Goal: Information Seeking & Learning: Learn about a topic

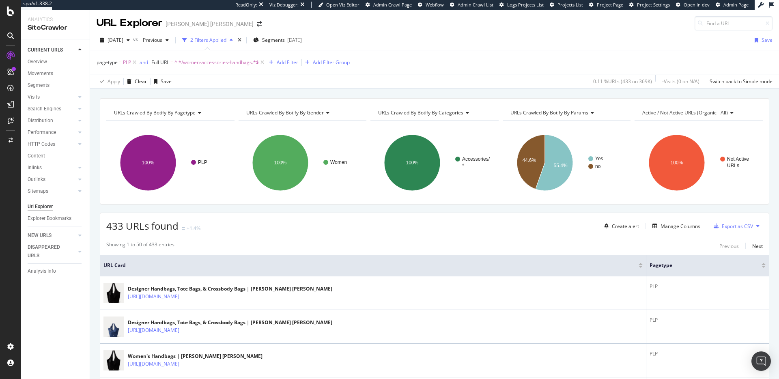
click at [211, 64] on span "^.*/women-accessories-handbags.*$" at bounding box center [216, 62] width 84 height 11
click at [209, 99] on input "/women-accessories-handbags" at bounding box center [197, 96] width 77 height 13
click at [209, 98] on input "/women-accessories-handbags" at bounding box center [197, 96] width 77 height 13
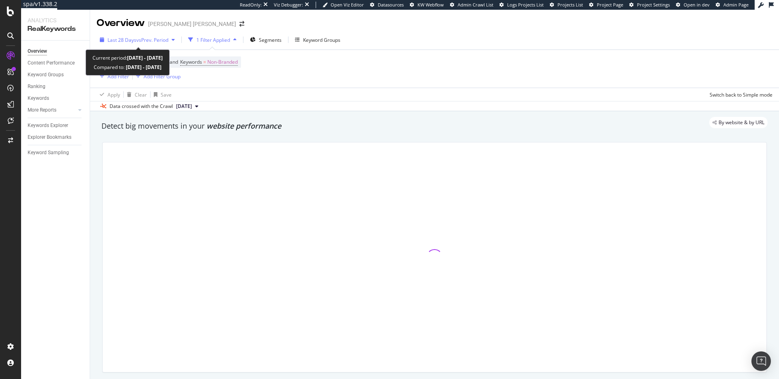
click at [154, 39] on span "vs Prev. Period" at bounding box center [152, 40] width 32 height 7
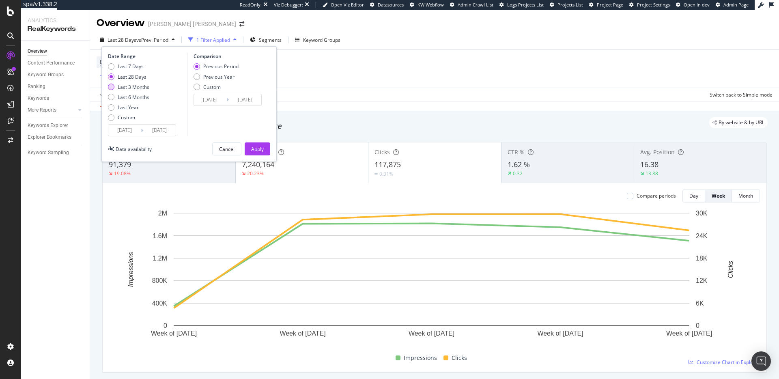
click at [136, 89] on div "Last 3 Months" at bounding box center [134, 87] width 32 height 7
type input "2025/07/05"
type input "2025/04/04"
type input "2025/07/04"
click at [263, 148] on div "Apply" at bounding box center [257, 149] width 13 height 7
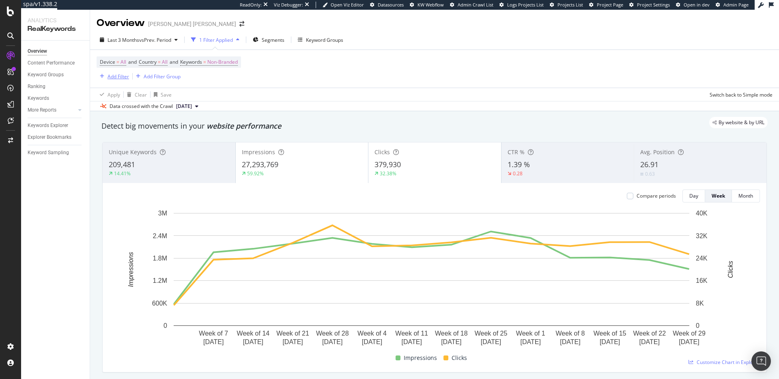
click at [111, 78] on div "Add Filter" at bounding box center [119, 76] width 22 height 7
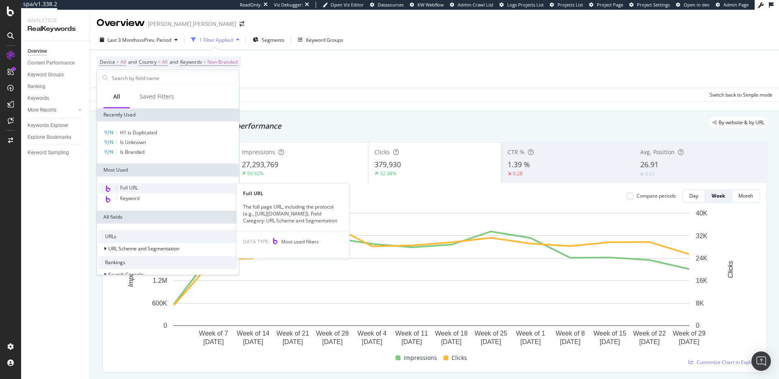
click at [127, 187] on span "Full URL" at bounding box center [129, 187] width 18 height 7
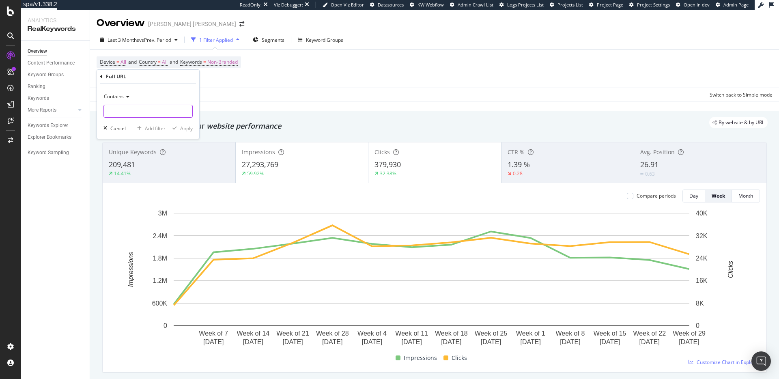
click at [160, 108] on input "text" at bounding box center [148, 111] width 88 height 13
paste input "/women-accessories-handbags"
type input "/women-accessories-handbags"
click at [190, 131] on div "Apply" at bounding box center [186, 128] width 13 height 7
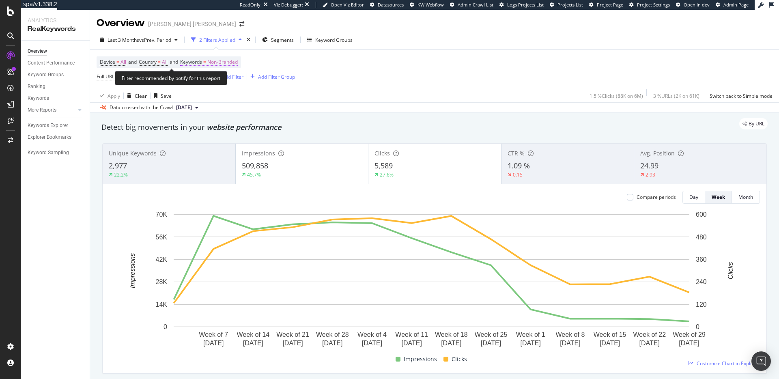
click at [223, 63] on span "Non-Branded" at bounding box center [222, 61] width 30 height 11
click at [217, 82] on span "Non-Branded" at bounding box center [209, 80] width 34 height 7
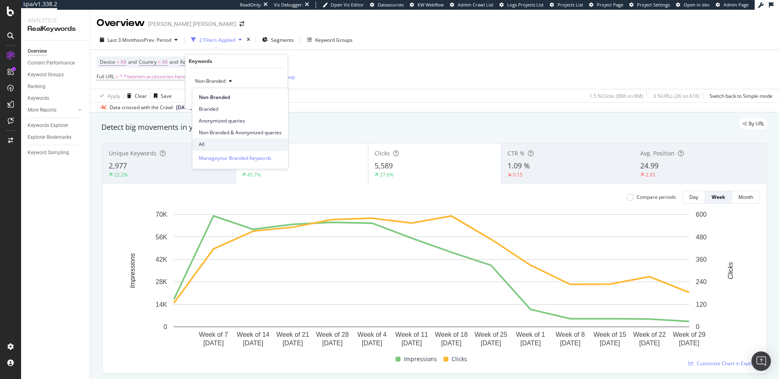
click at [211, 146] on span "All" at bounding box center [240, 144] width 83 height 7
drag, startPoint x: 271, startPoint y: 100, endPoint x: 352, endPoint y: 81, distance: 83.8
click at [271, 100] on div "Apply" at bounding box center [275, 98] width 13 height 7
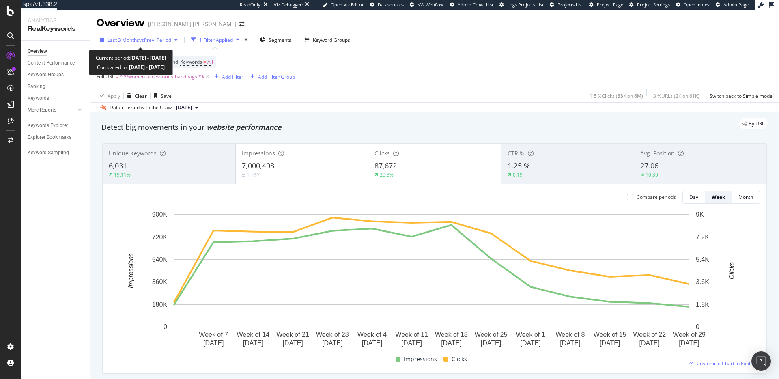
click at [161, 41] on span "vs Prev. Period" at bounding box center [155, 40] width 32 height 7
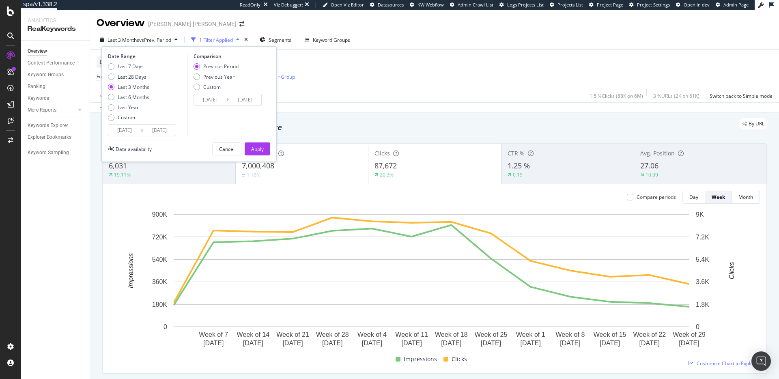
click at [141, 131] on icon at bounding box center [142, 131] width 2 height 8
click at [112, 118] on div "Custom" at bounding box center [111, 117] width 6 height 6
type input "2025/09/07"
type input "2025/08/10"
type input "2025/09/06"
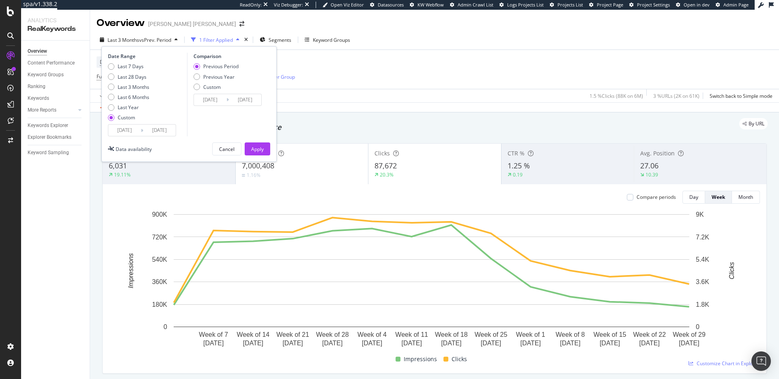
click at [121, 127] on input "2025/09/07" at bounding box center [124, 130] width 32 height 11
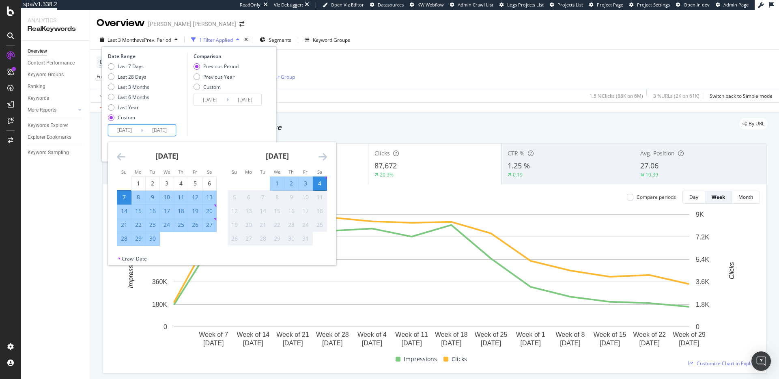
click at [119, 157] on icon "Move backward to switch to the previous month." at bounding box center [121, 157] width 9 height 10
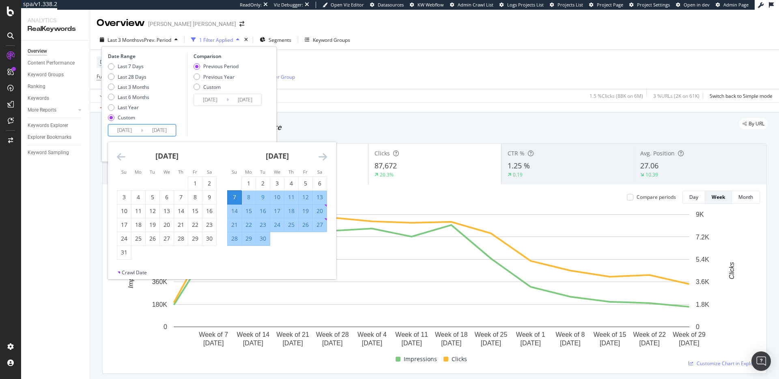
click at [123, 157] on icon "Move backward to switch to the previous month." at bounding box center [121, 157] width 9 height 10
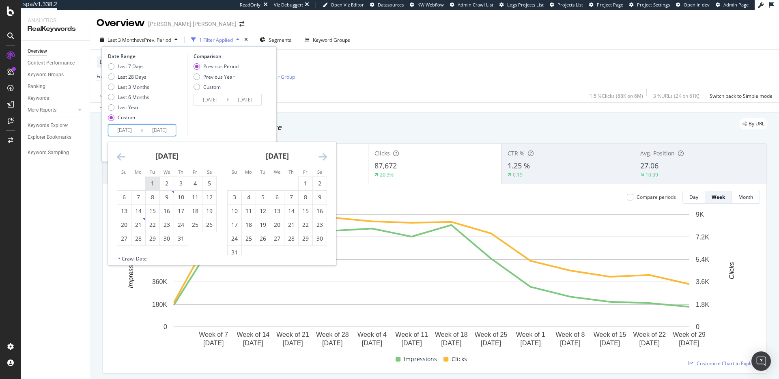
click at [155, 181] on div "1" at bounding box center [153, 183] width 14 height 8
type input "2025/07/01"
type input "2025/03/27"
type input "2025/06/30"
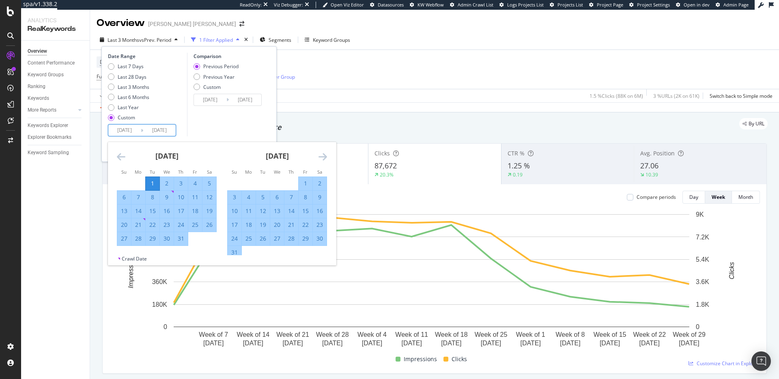
click at [321, 154] on icon "Move forward to switch to the next month." at bounding box center [323, 157] width 9 height 10
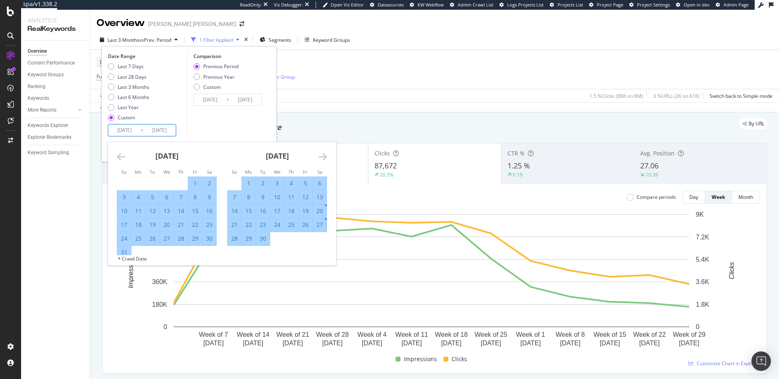
click at [325, 155] on icon "Move forward to switch to the next month." at bounding box center [323, 157] width 9 height 10
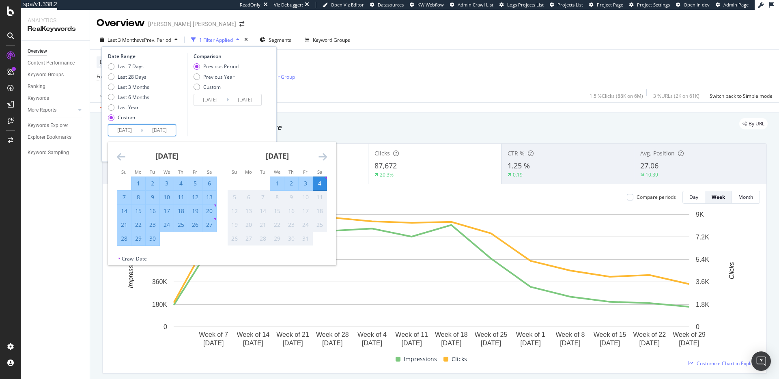
click at [157, 240] on div "30" at bounding box center [153, 239] width 14 height 8
type input "2025/09/30"
type input "2025/03/31"
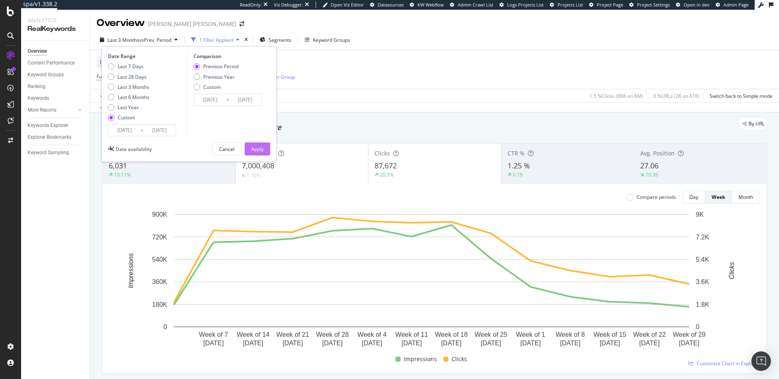
click at [257, 149] on div "Apply" at bounding box center [257, 149] width 13 height 7
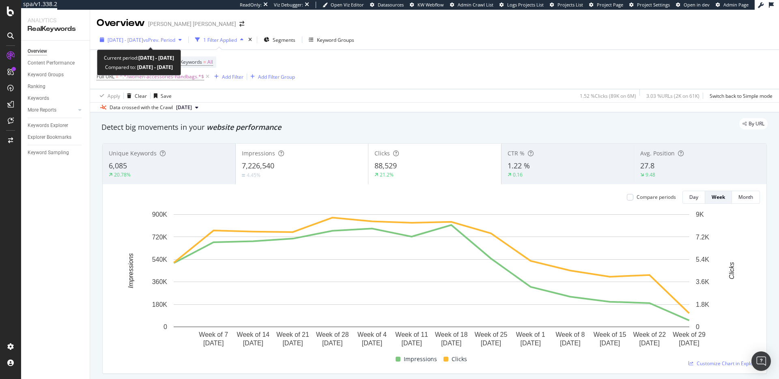
click at [161, 40] on span "vs Prev. Period" at bounding box center [159, 40] width 32 height 7
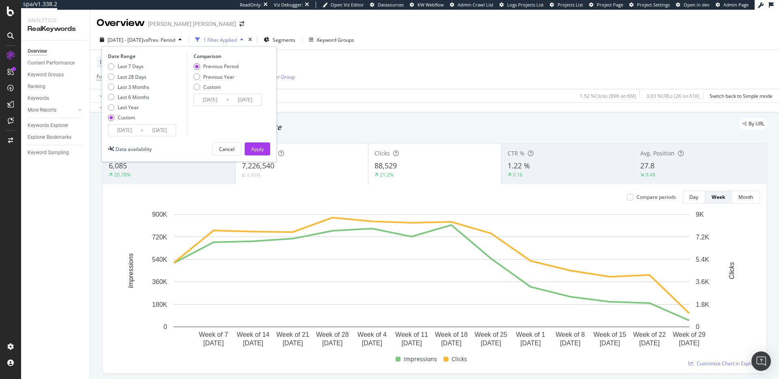
click at [123, 130] on input "2025/07/01" at bounding box center [124, 130] width 32 height 11
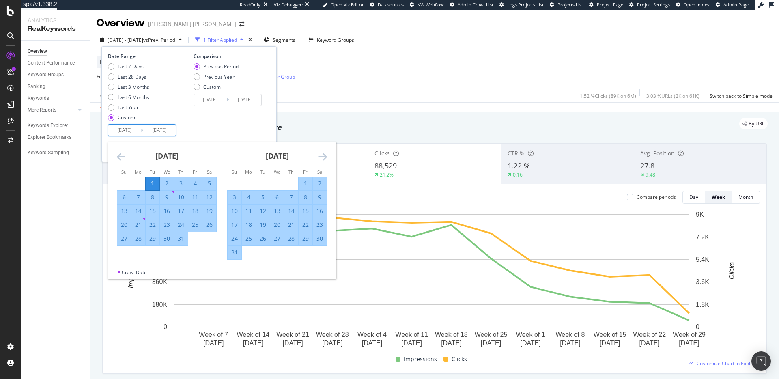
click at [321, 157] on icon "Move forward to switch to the next month." at bounding box center [323, 157] width 9 height 10
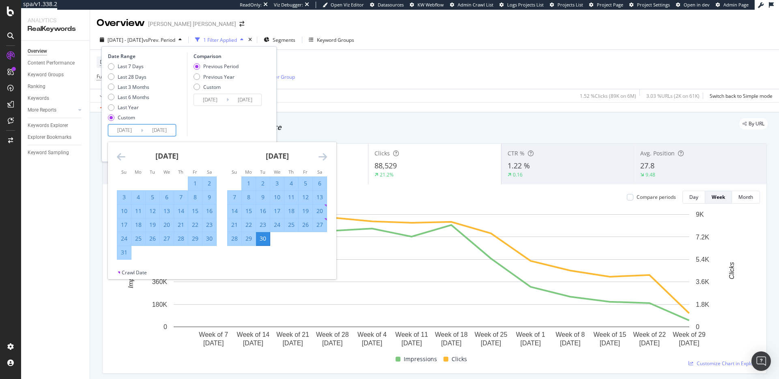
click at [321, 157] on icon "Move forward to switch to the next month." at bounding box center [323, 157] width 9 height 10
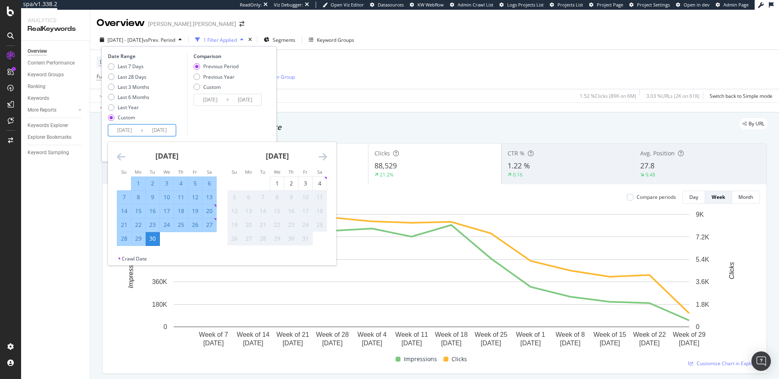
click at [193, 226] on div "26" at bounding box center [195, 225] width 14 height 8
type input "2025/09/26"
type input "2025/09/21"
type input "2025/09/25"
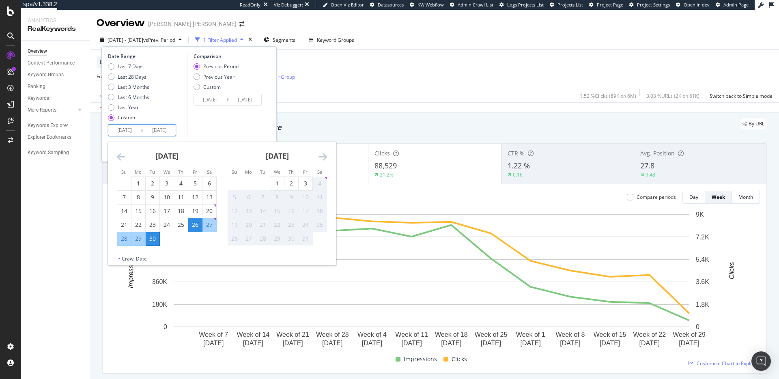
click at [228, 129] on div "Comparison Previous Period Previous Year Custom 2025/09/21 Navigate forward to …" at bounding box center [225, 95] width 77 height 84
click at [136, 129] on input "2025/09/26" at bounding box center [124, 130] width 32 height 11
click at [122, 157] on icon "Move backward to switch to the previous month." at bounding box center [121, 157] width 9 height 10
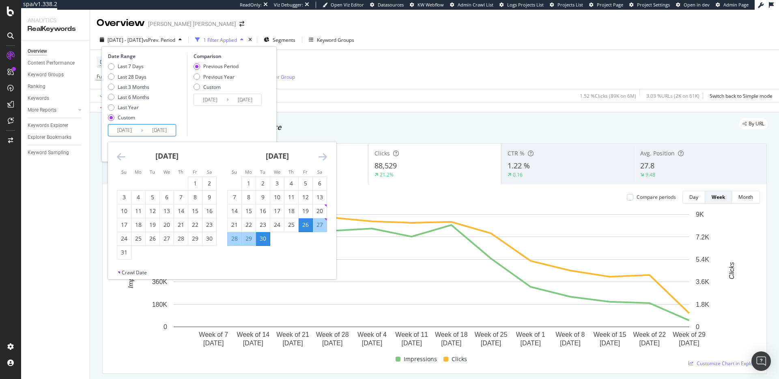
click at [122, 157] on icon "Move backward to switch to the previous month." at bounding box center [121, 157] width 9 height 10
click at [152, 183] on div "1" at bounding box center [153, 183] width 14 height 8
type input "2025/07/01"
type input "2025/03/31"
type input "2025/06/30"
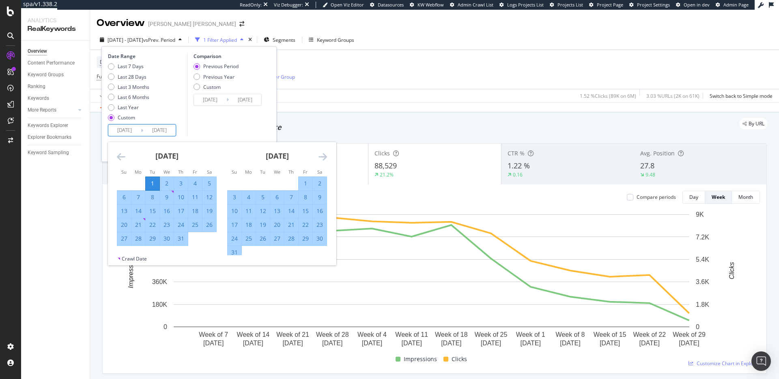
click at [198, 133] on div "Comparison Previous Period Previous Year Custom 2025/03/31 Navigate forward to …" at bounding box center [225, 95] width 77 height 84
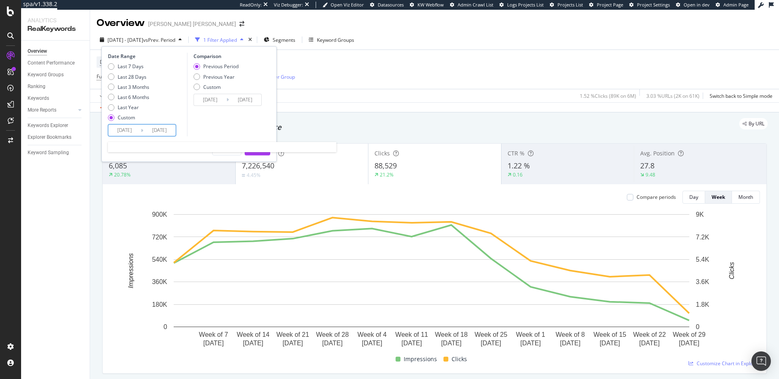
click at [122, 129] on input "2025/07/01" at bounding box center [124, 130] width 32 height 11
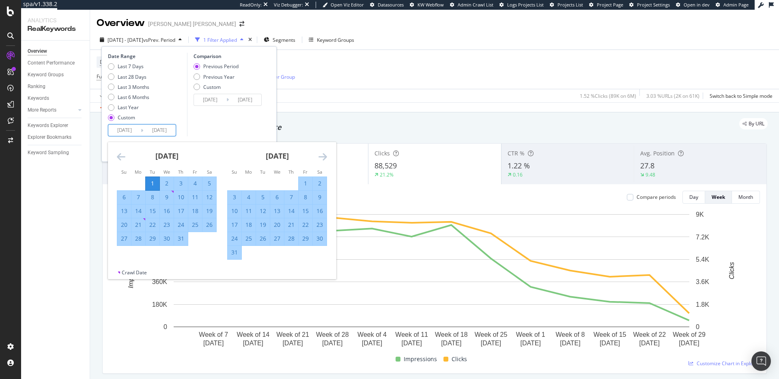
click at [122, 155] on icon "Move backward to switch to the previous month." at bounding box center [121, 157] width 9 height 10
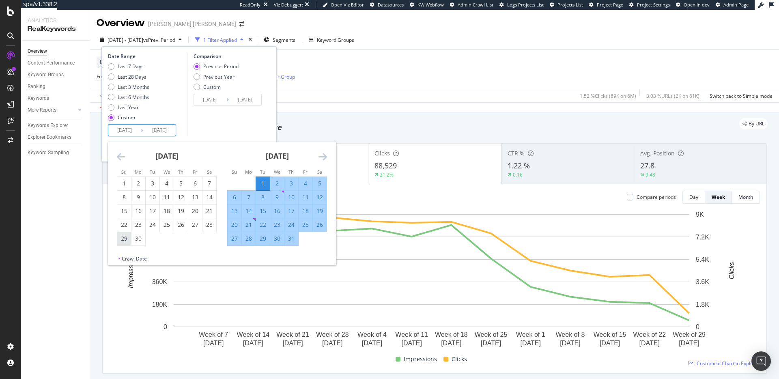
click at [128, 238] on div "29" at bounding box center [124, 239] width 14 height 8
type input "2025/06/29"
type input "2025/03/27"
type input "2025/06/28"
click at [326, 155] on icon "Move forward to switch to the next month." at bounding box center [323, 157] width 9 height 10
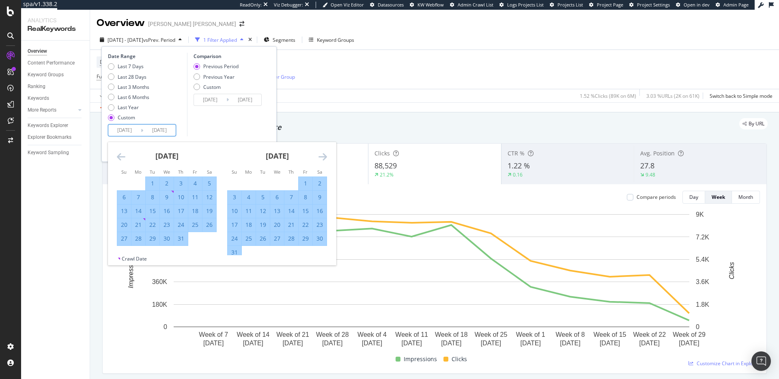
click at [326, 155] on icon "Move forward to switch to the next month." at bounding box center [323, 157] width 9 height 10
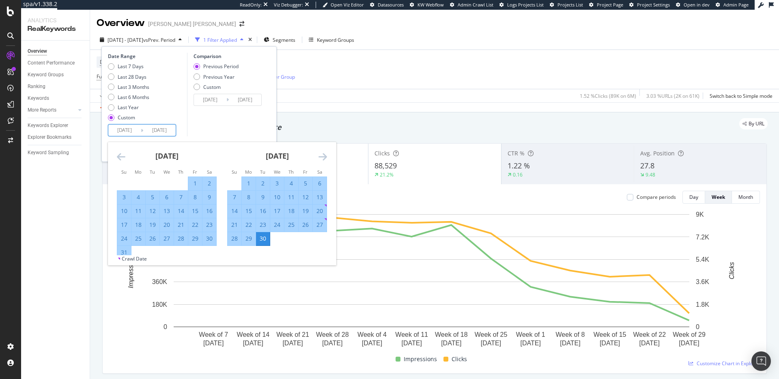
click at [229, 239] on div "28" at bounding box center [235, 239] width 14 height 8
type input "2025/09/28"
type input "2025/03/29"
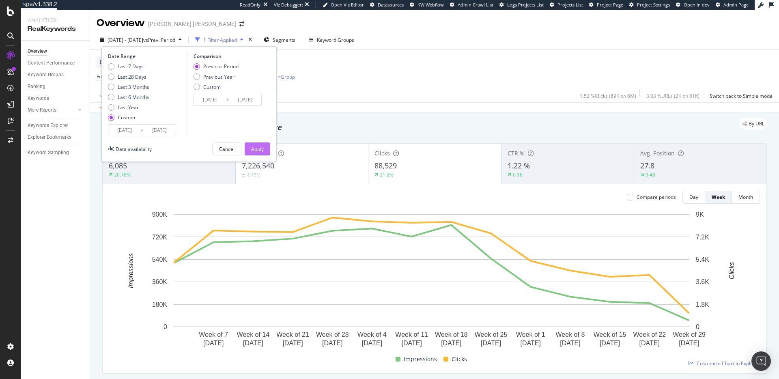
click at [253, 148] on div "Apply" at bounding box center [257, 149] width 13 height 7
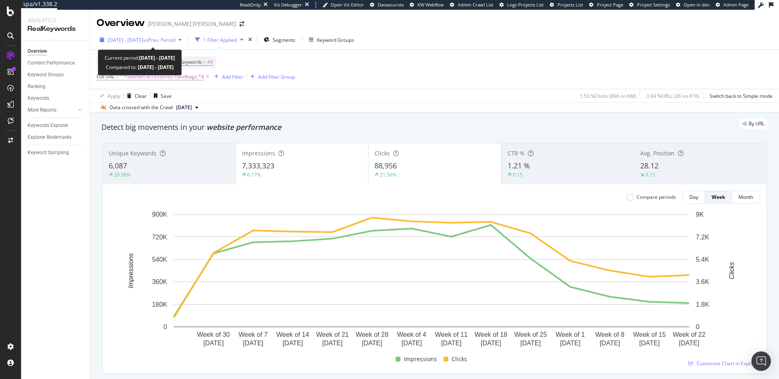
click at [143, 41] on span "2025 Jun. 29th - Sep. 28th" at bounding box center [126, 40] width 36 height 7
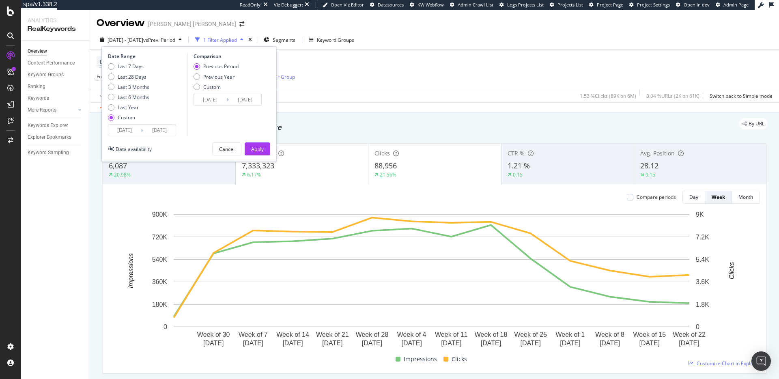
click at [157, 130] on input "2025/09/28" at bounding box center [159, 130] width 32 height 11
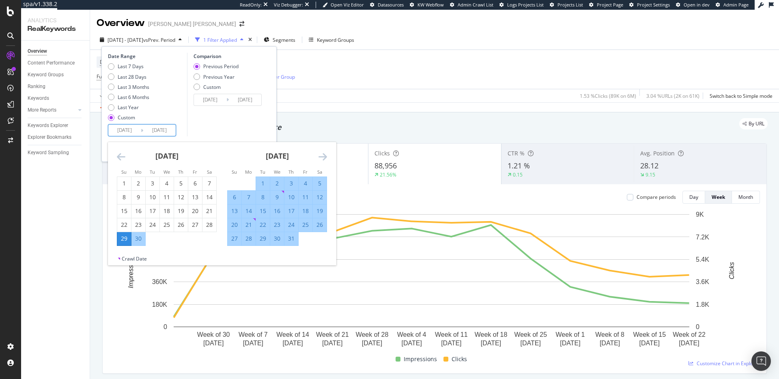
click at [324, 155] on icon "Move forward to switch to the next month." at bounding box center [323, 157] width 9 height 10
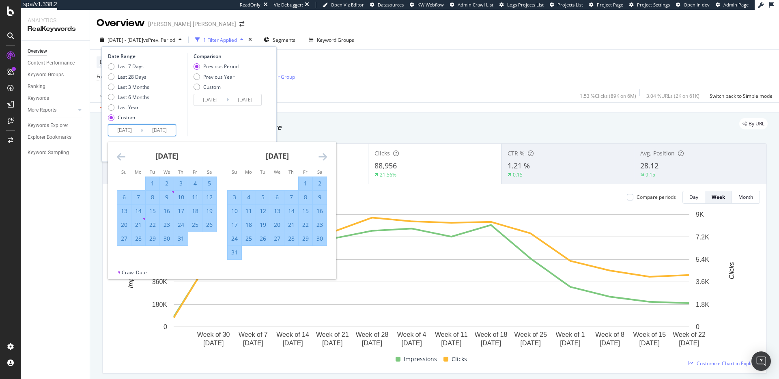
click at [324, 155] on icon "Move forward to switch to the next month." at bounding box center [323, 157] width 9 height 10
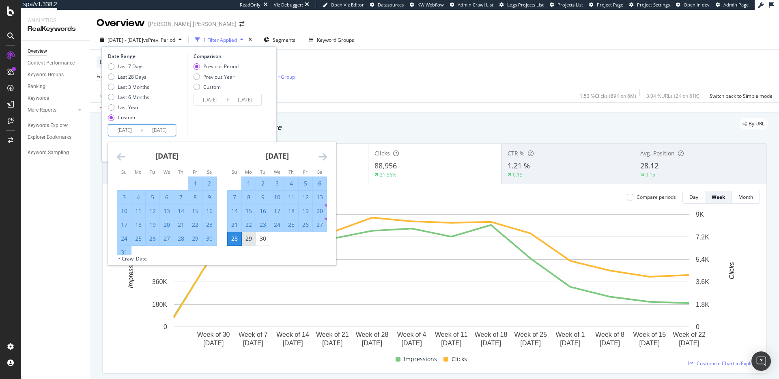
click at [248, 241] on div "29" at bounding box center [249, 239] width 14 height 8
type input "2025/09/29"
type input "2025/03/28"
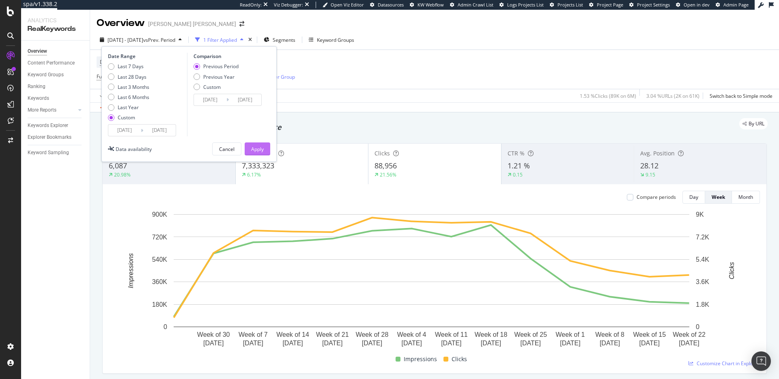
click at [262, 149] on div "Apply" at bounding box center [257, 149] width 13 height 7
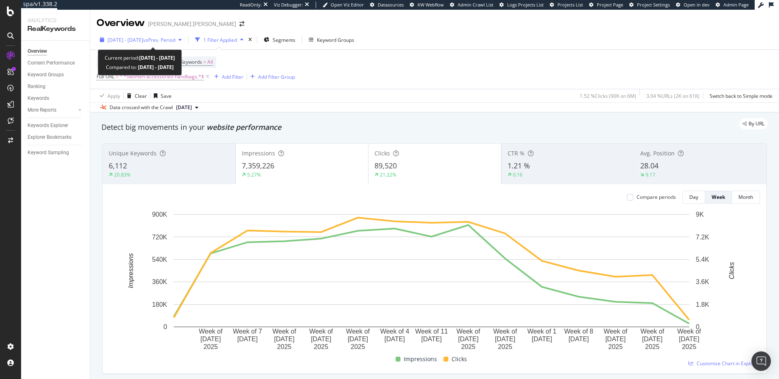
click at [143, 37] on span "2025 Jun. 29th - Sep. 29th" at bounding box center [126, 40] width 36 height 7
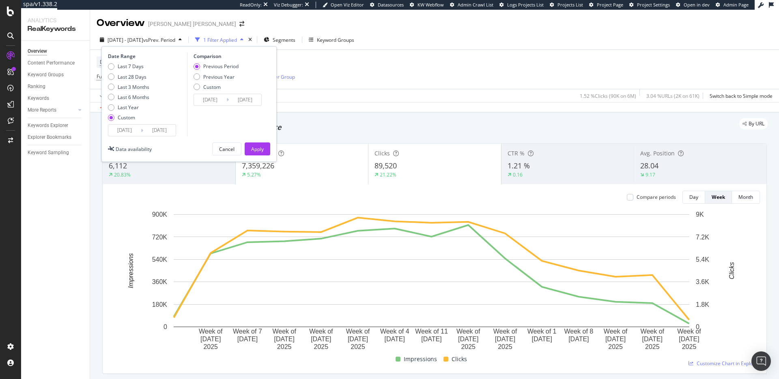
click at [151, 129] on input "2025/09/29" at bounding box center [159, 130] width 32 height 11
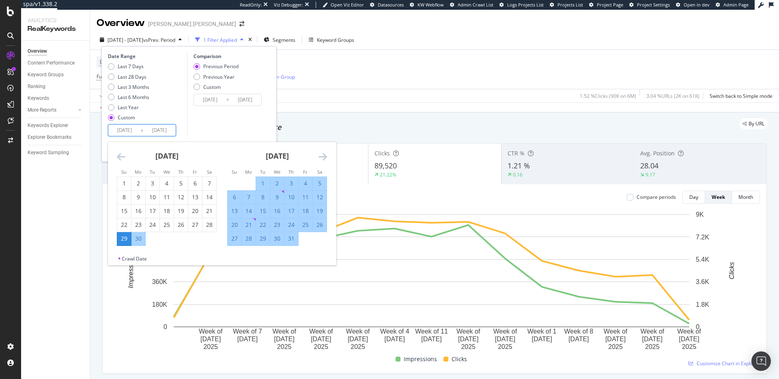
click at [325, 158] on icon "Move forward to switch to the next month." at bounding box center [323, 157] width 9 height 10
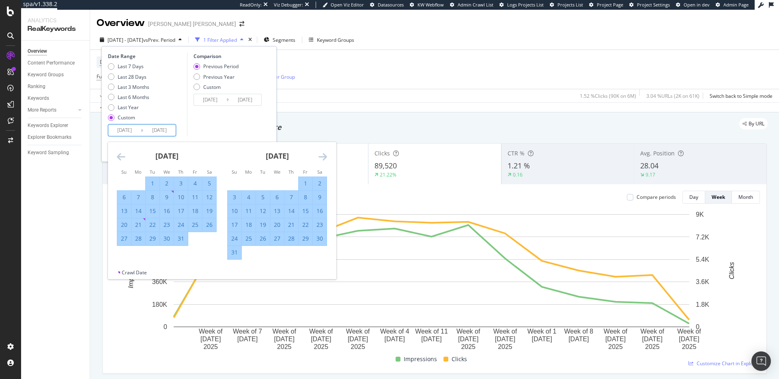
click at [327, 154] on div "August 2025 1 2 3 4 5 6 7 8 9 10 11 12 13 14 15 16 17 18 19 20 21 22 23 24 25 2…" at bounding box center [277, 201] width 110 height 118
click at [325, 154] on icon "Move forward to switch to the next month." at bounding box center [323, 157] width 9 height 10
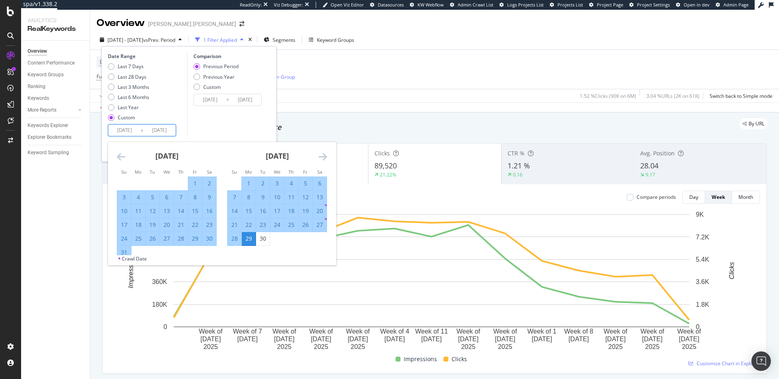
click at [238, 243] on div "28" at bounding box center [235, 239] width 14 height 8
type input "2025/09/28"
type input "2025/03/29"
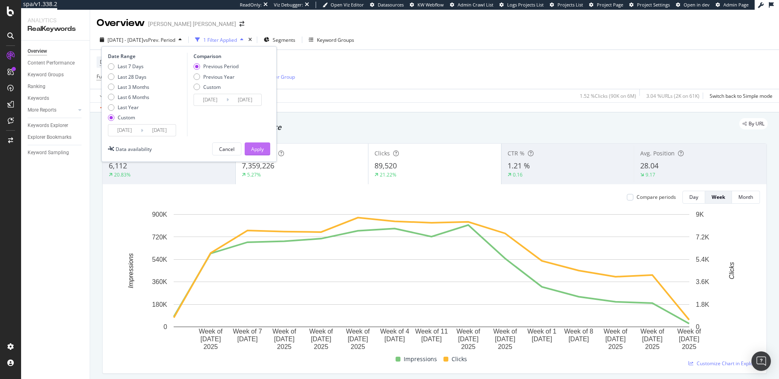
click at [263, 149] on div "Apply" at bounding box center [257, 149] width 13 height 7
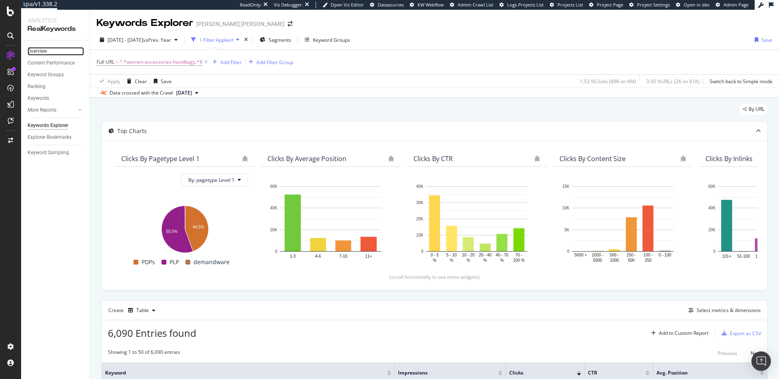
click at [49, 47] on link "Overview" at bounding box center [56, 51] width 56 height 9
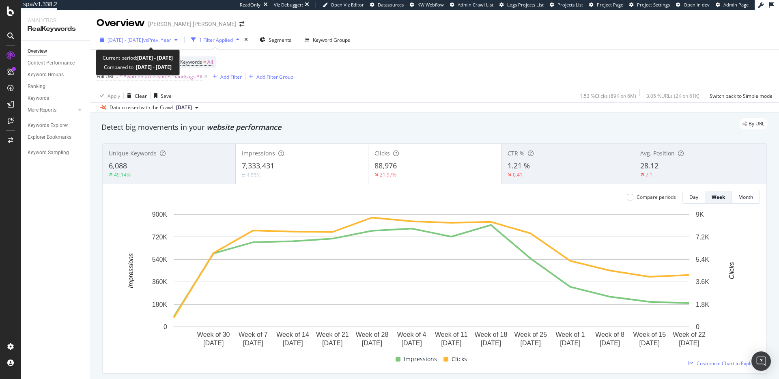
click at [171, 38] on span "vs Prev. Year" at bounding box center [157, 40] width 28 height 7
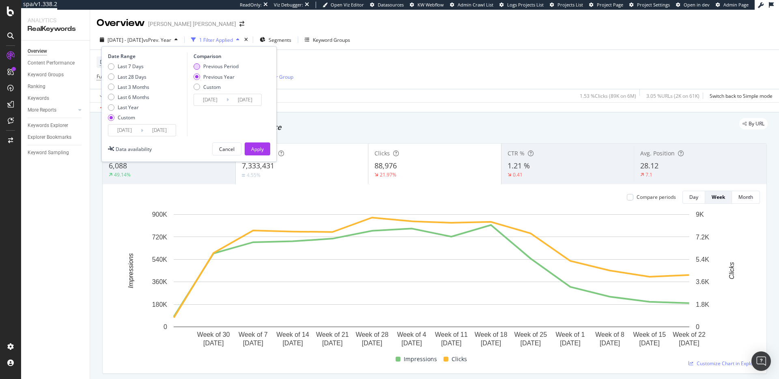
click at [235, 63] on div "Previous Period" at bounding box center [220, 66] width 35 height 7
type input "2025/03/29"
type input "2025/06/28"
click at [250, 144] on button "Apply" at bounding box center [258, 148] width 26 height 13
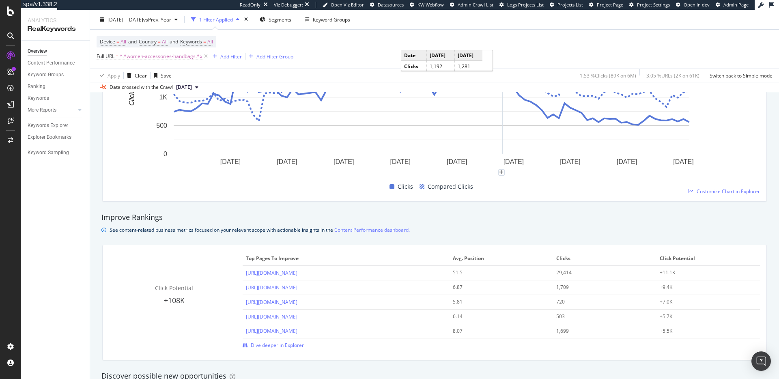
scroll to position [476, 0]
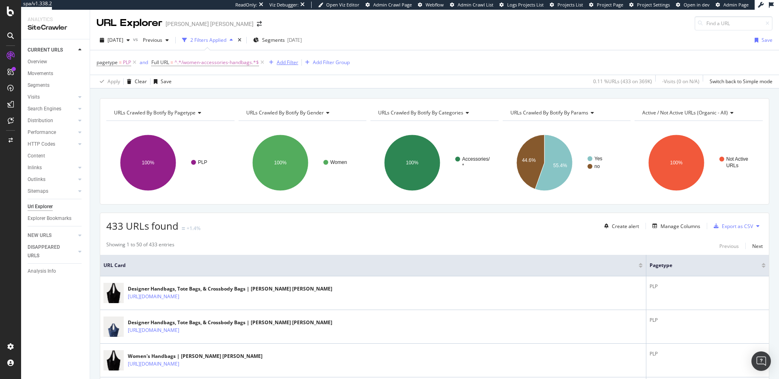
click at [285, 63] on div "Add Filter" at bounding box center [288, 62] width 22 height 7
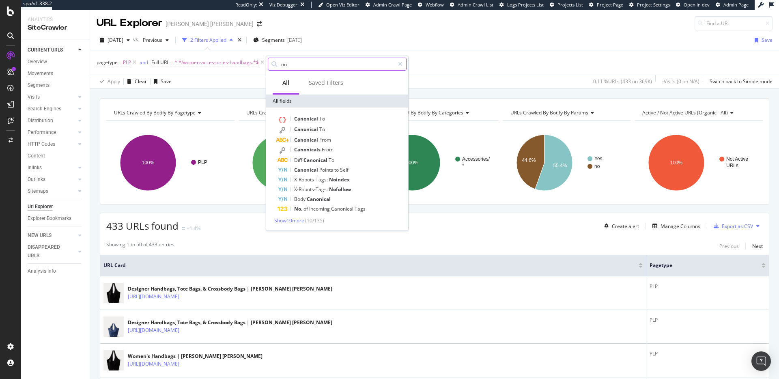
click at [306, 67] on input "no" at bounding box center [337, 64] width 114 height 12
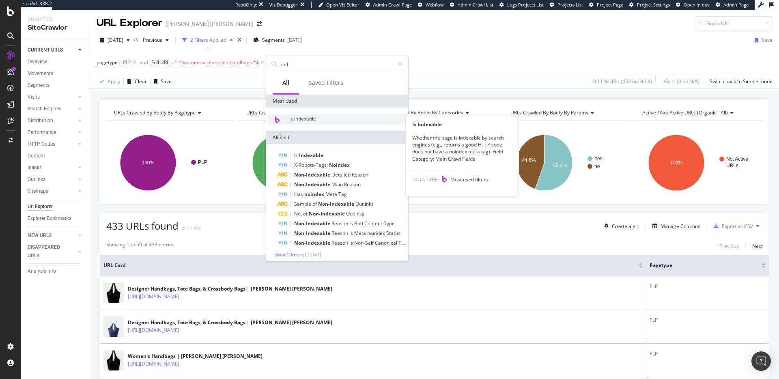
type input "ind"
click at [325, 119] on div "Is Indexable" at bounding box center [337, 119] width 139 height 11
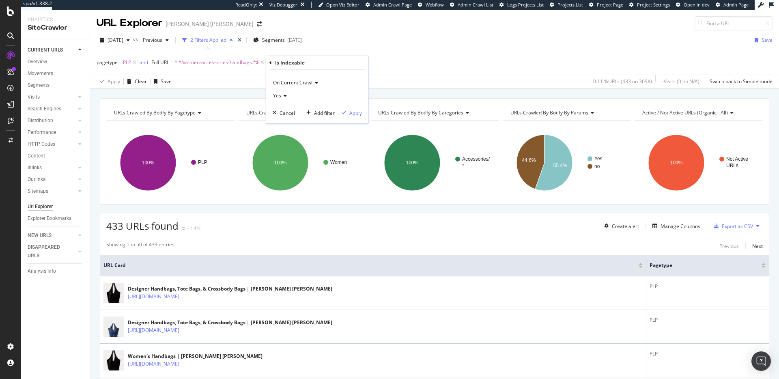
click at [284, 95] on icon at bounding box center [284, 95] width 6 height 5
click at [282, 122] on span "No" at bounding box center [280, 123] width 6 height 7
click at [357, 113] on div "Apply" at bounding box center [355, 113] width 13 height 7
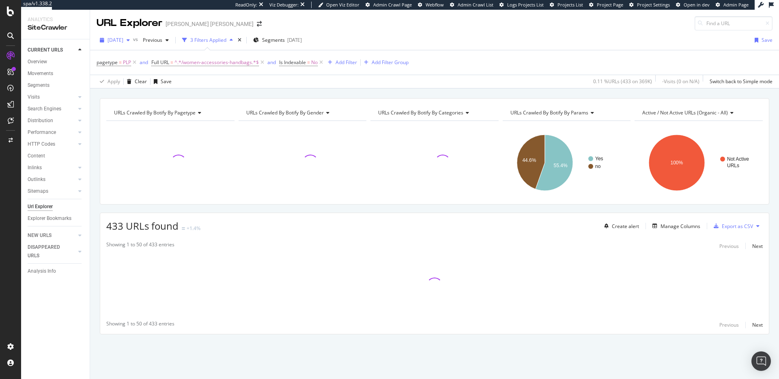
click at [123, 39] on span "[DATE]" at bounding box center [116, 40] width 16 height 7
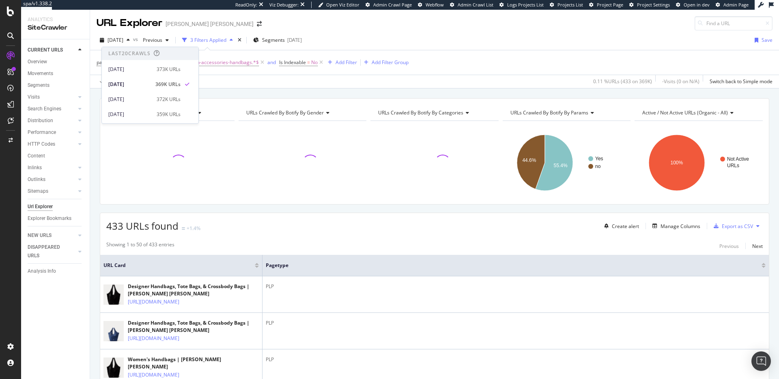
click at [418, 32] on div "2025 Sep. 27th vs Previous 3 Filters Applied Segments 2025-10-02 Save pagetype …" at bounding box center [434, 59] width 689 height 58
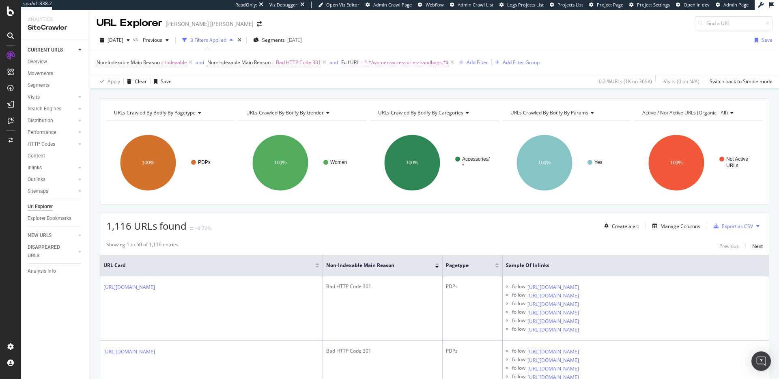
click at [412, 61] on span "^.*/women-accessories-handbags.*$" at bounding box center [406, 62] width 84 height 11
drag, startPoint x: 424, startPoint y: 97, endPoint x: 357, endPoint y: 96, distance: 67.8
click at [357, 95] on input "/women-accessories-handbags" at bounding box center [388, 96] width 77 height 13
drag, startPoint x: 356, startPoint y: 97, endPoint x: 432, endPoint y: 94, distance: 75.9
click at [432, 94] on div "/women-accessories-handbags" at bounding box center [394, 96] width 89 height 13
